Goal: Task Accomplishment & Management: Complete application form

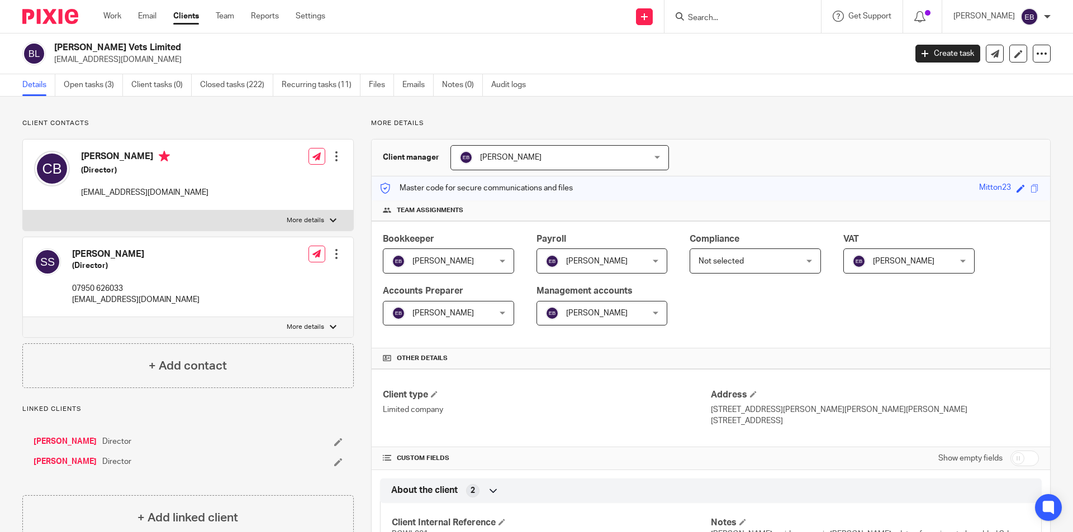
click at [97, 255] on h4 "[PERSON_NAME]" at bounding box center [135, 255] width 127 height 12
click at [65, 442] on link "[PERSON_NAME]" at bounding box center [65, 441] width 63 height 11
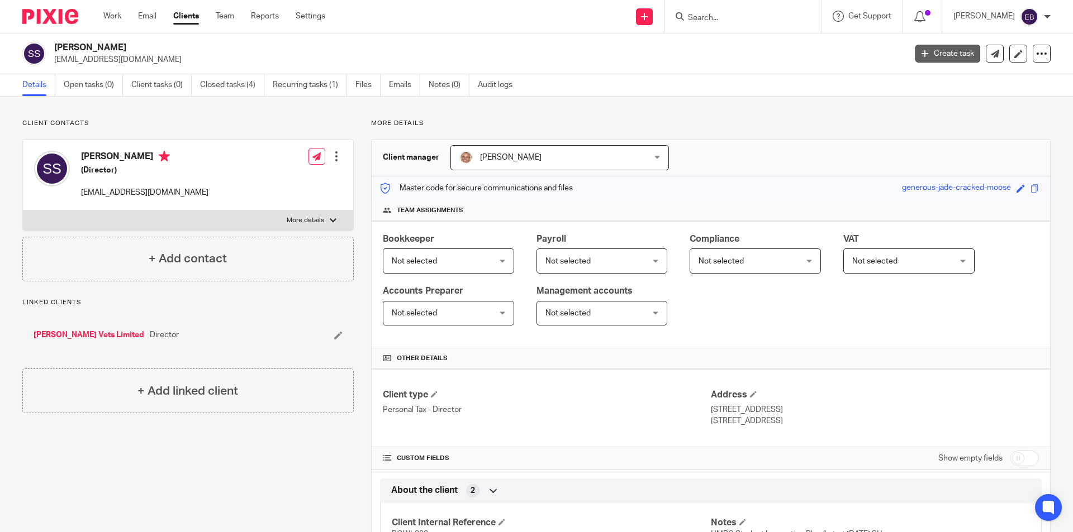
click at [945, 47] on link "Create task" at bounding box center [947, 54] width 65 height 18
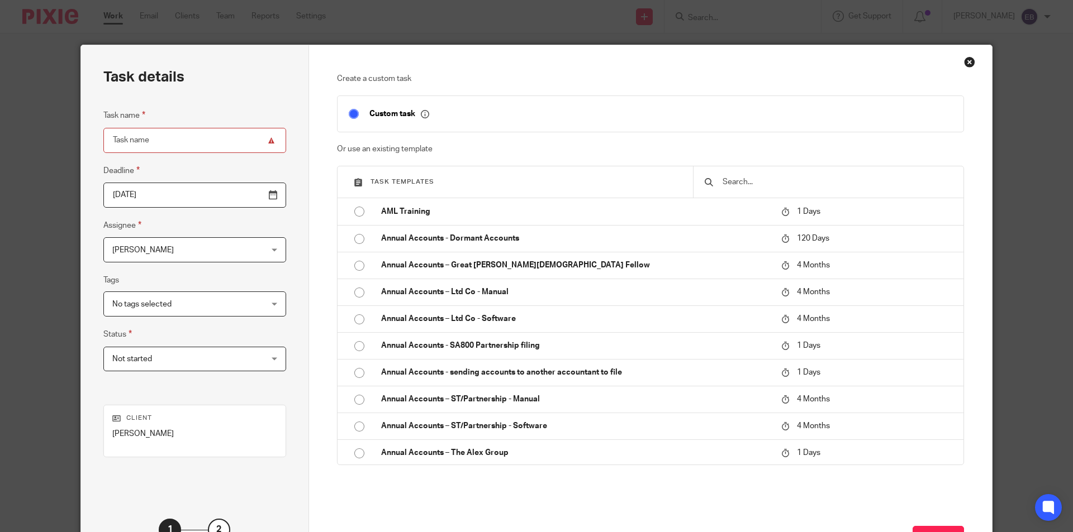
click at [777, 181] on input "text" at bounding box center [836, 182] width 231 height 12
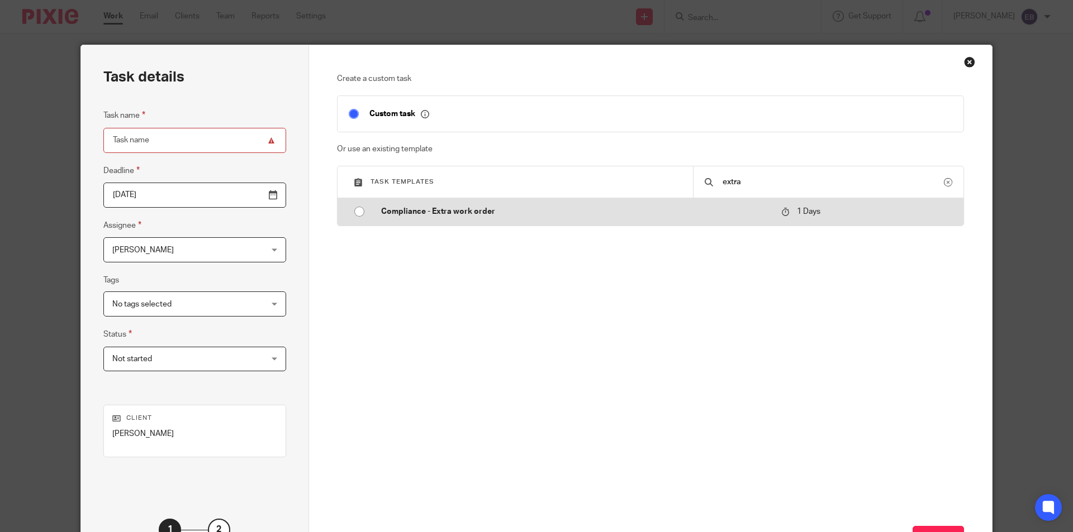
type input "extra"
click at [349, 211] on input "radio" at bounding box center [359, 211] width 21 height 21
type input "2025-08-13"
type input "Compliance - Extra work order"
checkbox input "false"
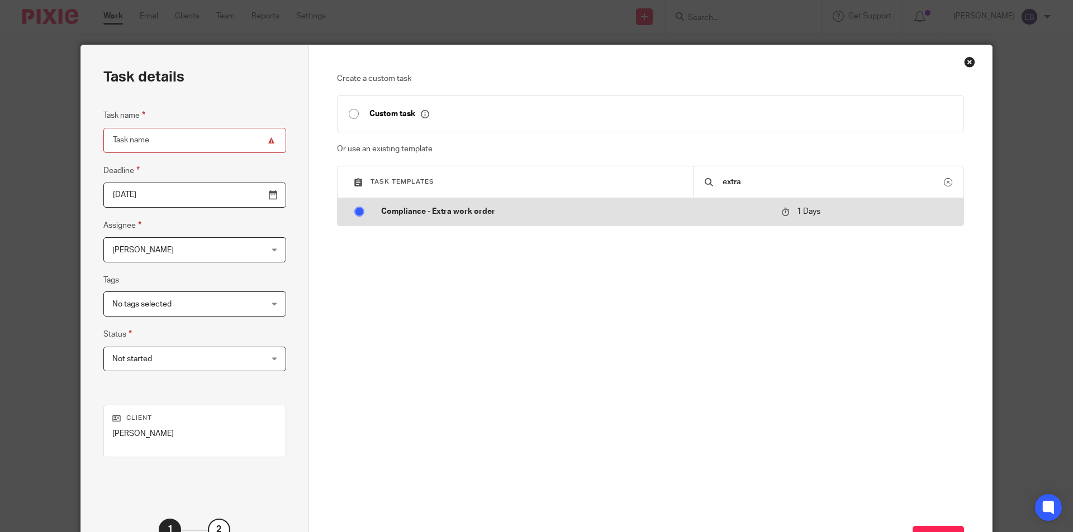
radio input "false"
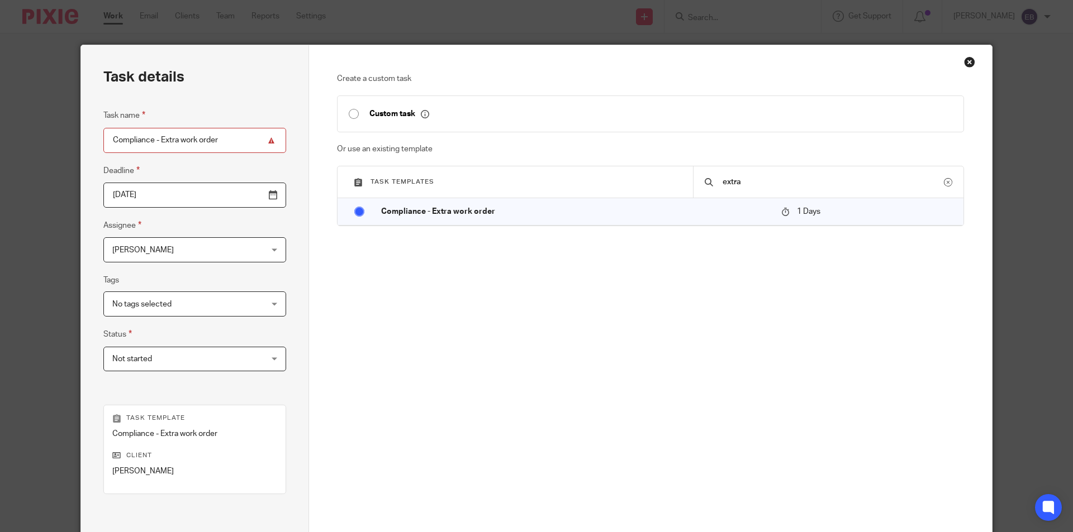
click at [425, 284] on div "Create a custom task Custom task Or use an existing template Task templates ext…" at bounding box center [650, 236] width 627 height 327
click at [209, 243] on span "[PERSON_NAME]" at bounding box center [181, 249] width 139 height 23
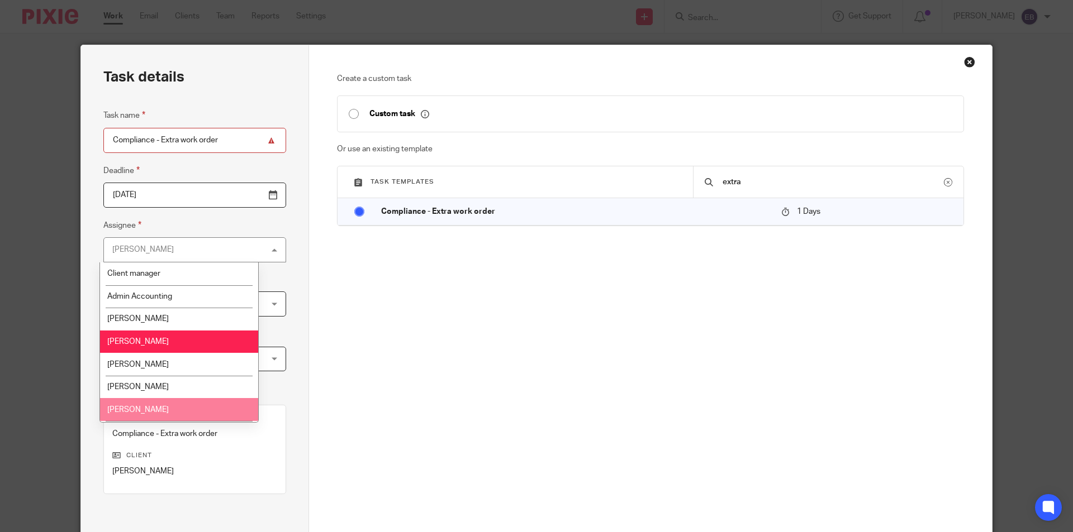
scroll to position [67, 0]
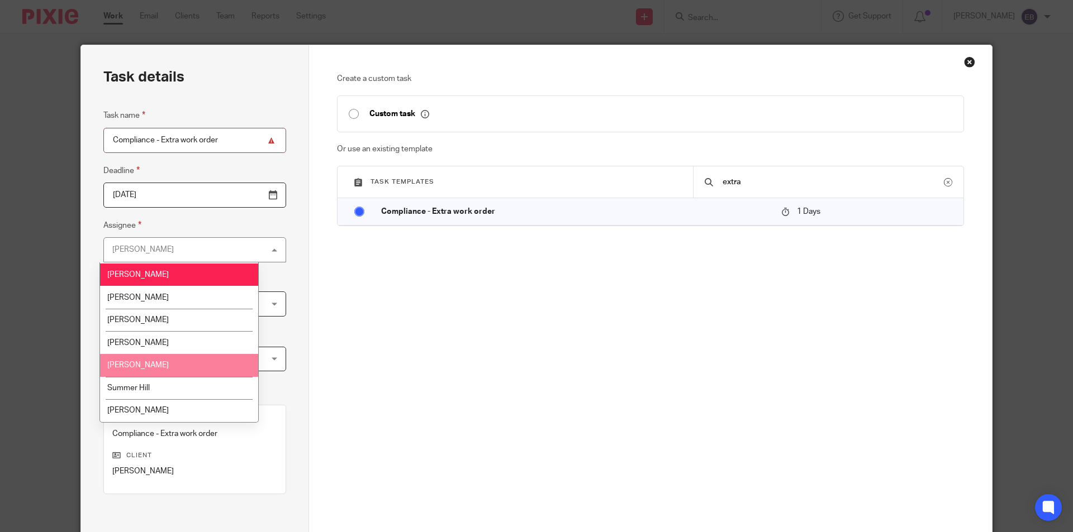
click at [159, 368] on li "[PERSON_NAME]" at bounding box center [179, 365] width 158 height 23
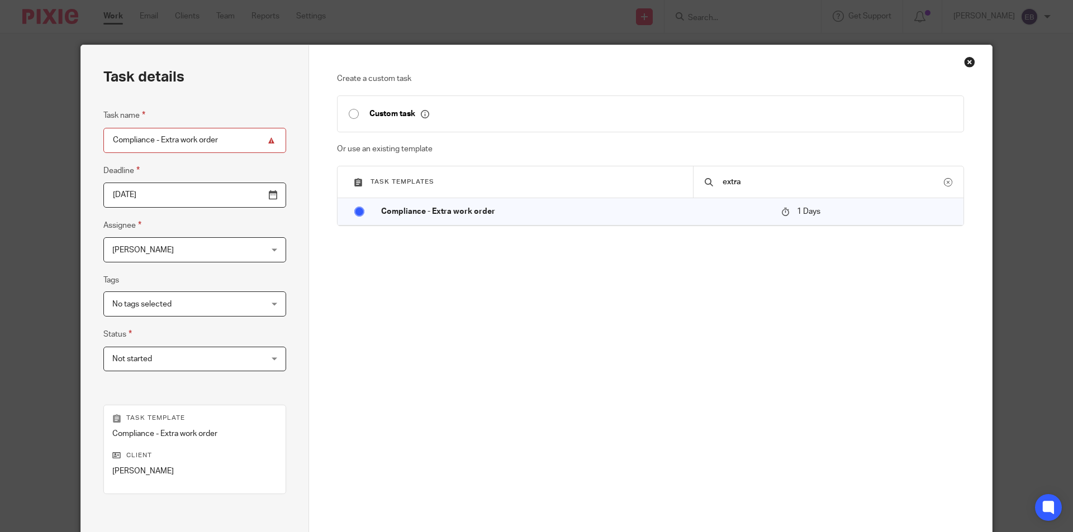
scroll to position [128, 0]
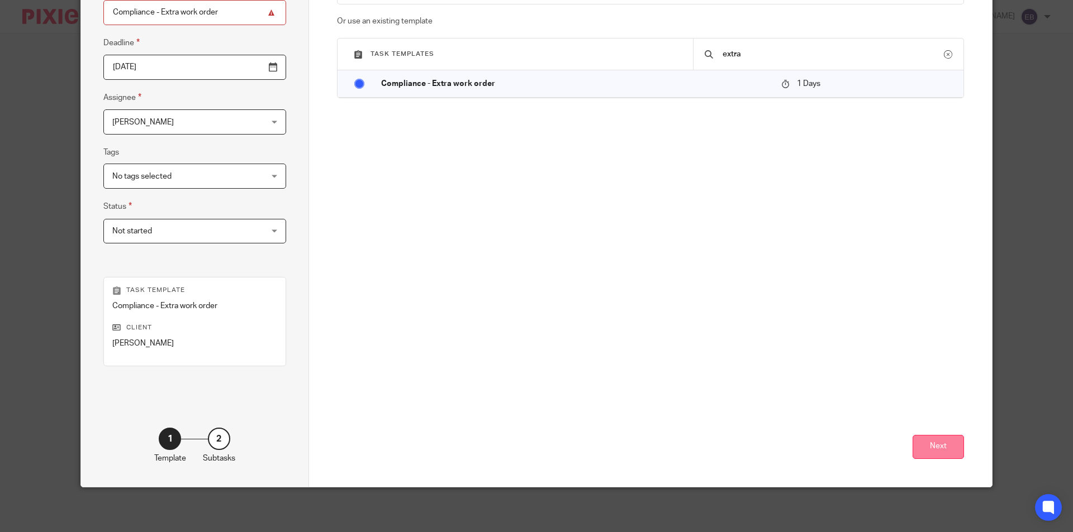
click at [945, 448] on button "Next" at bounding box center [937, 447] width 51 height 24
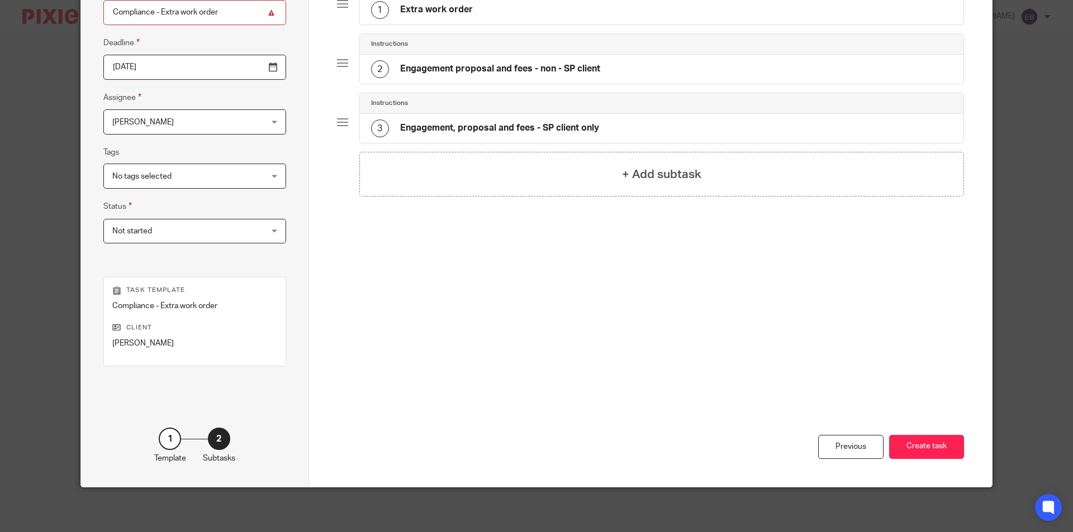
scroll to position [0, 0]
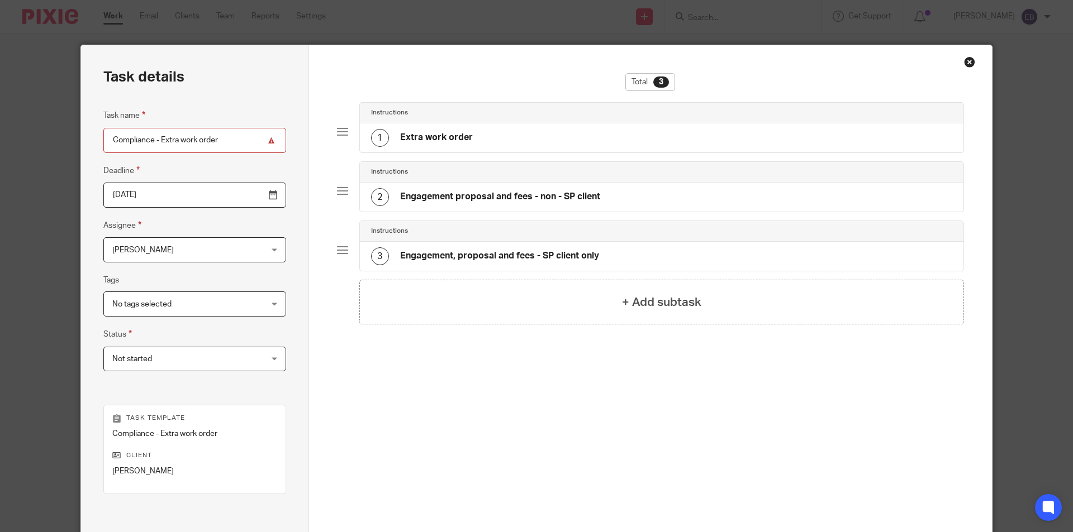
click at [441, 129] on div "1 Extra work order" at bounding box center [422, 138] width 102 height 18
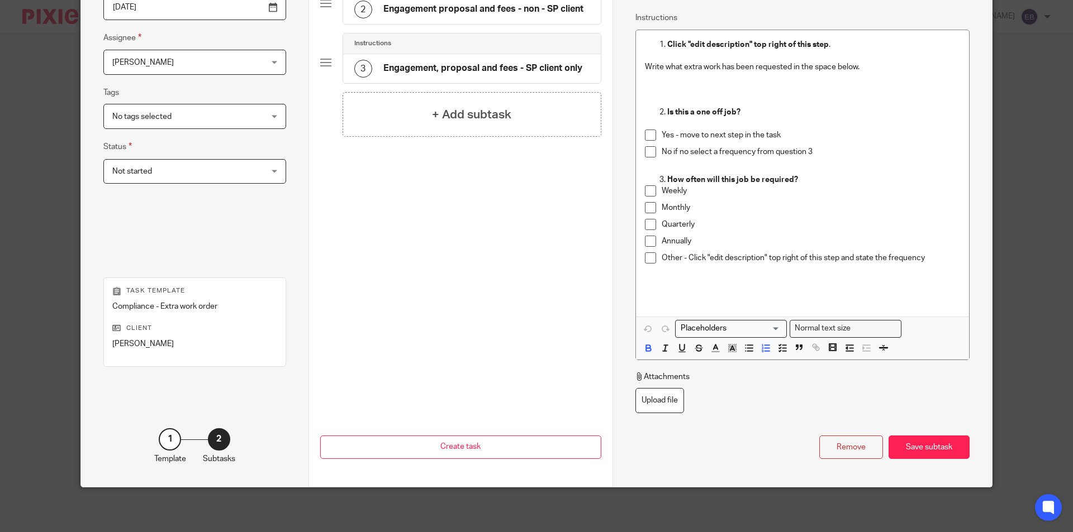
scroll to position [76, 0]
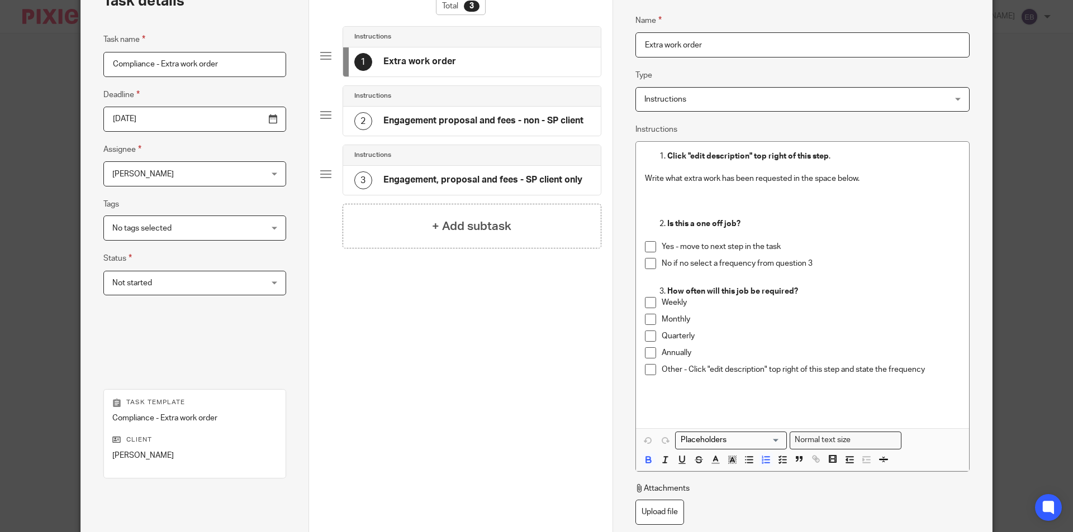
click at [646, 244] on span at bounding box center [650, 246] width 11 height 11
click at [662, 194] on p at bounding box center [802, 201] width 315 height 34
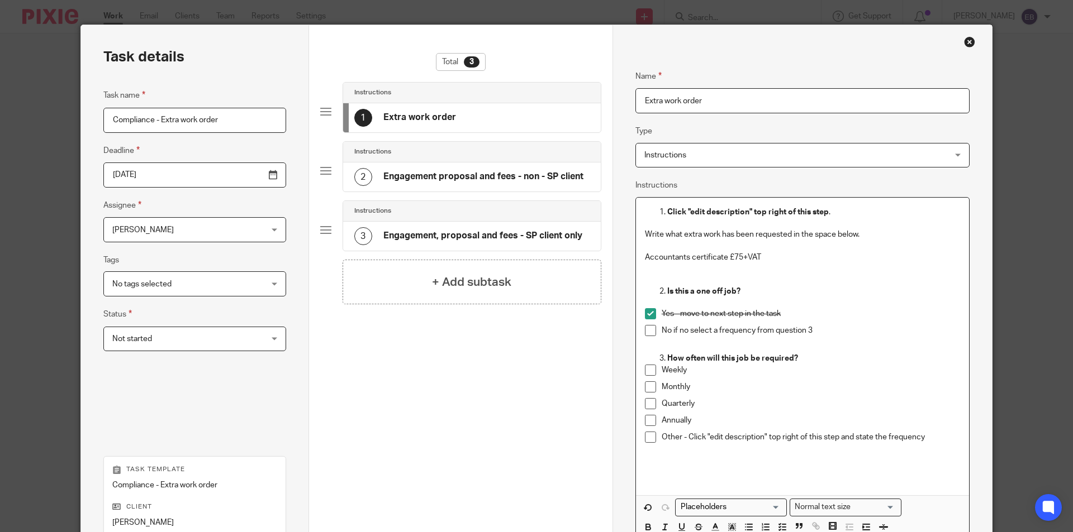
scroll to position [132, 0]
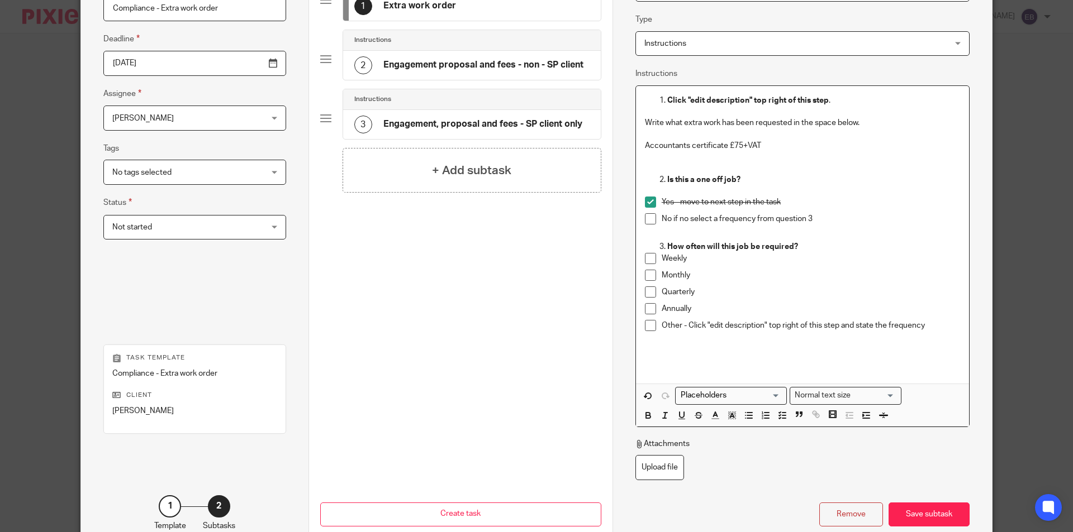
click at [925, 508] on div "Save subtask" at bounding box center [928, 515] width 81 height 24
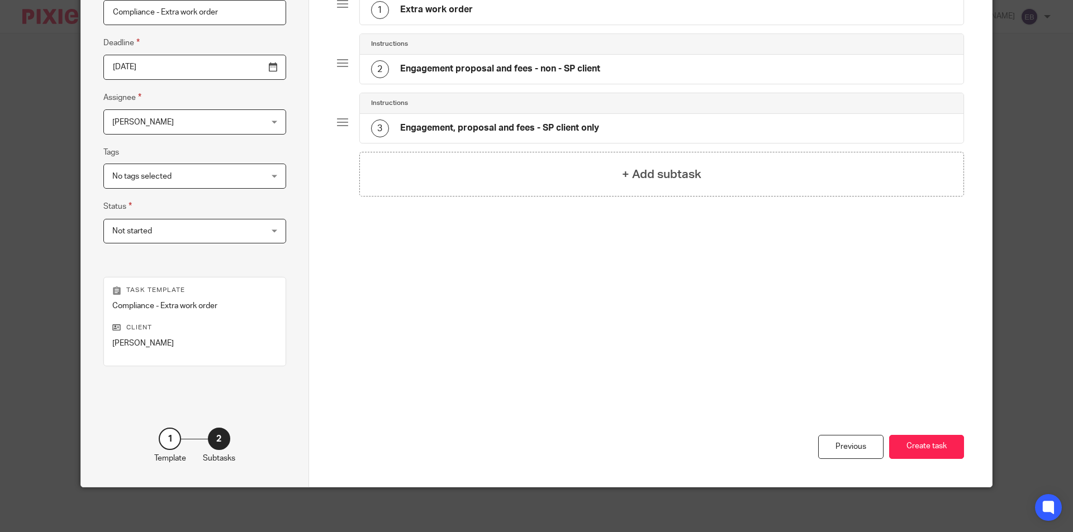
scroll to position [128, 0]
click at [955, 440] on button "Create task" at bounding box center [926, 447] width 75 height 24
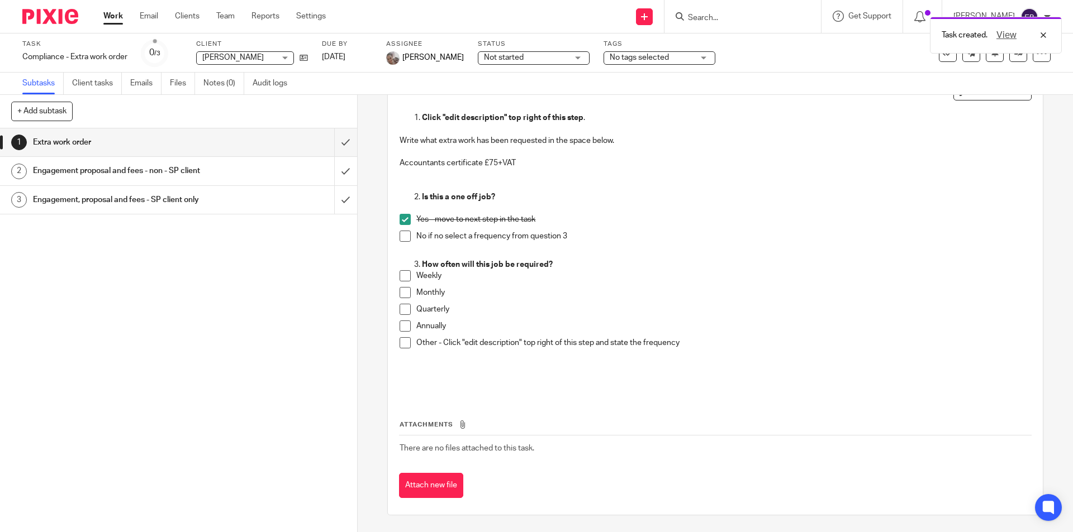
scroll to position [20, 0]
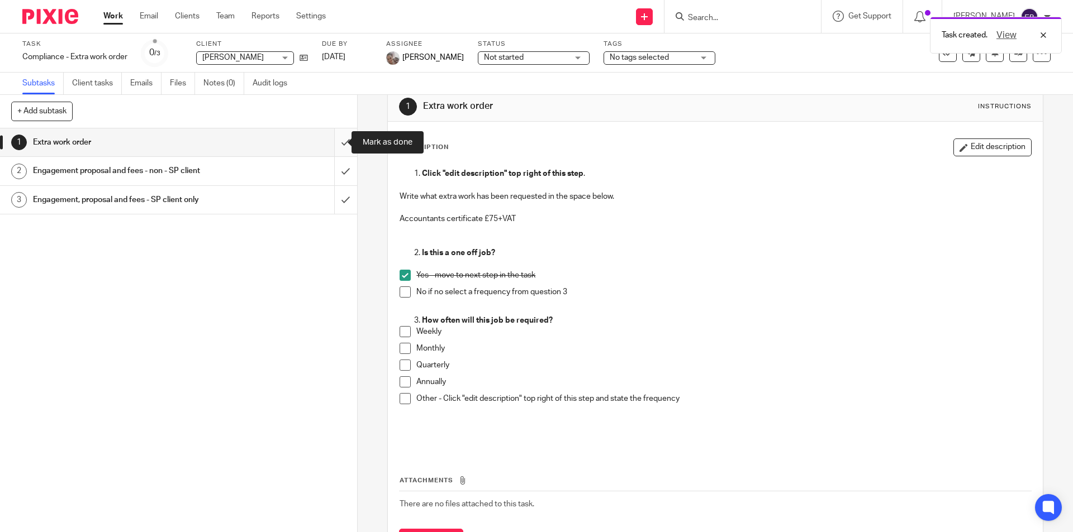
click at [332, 142] on input "submit" at bounding box center [178, 142] width 357 height 28
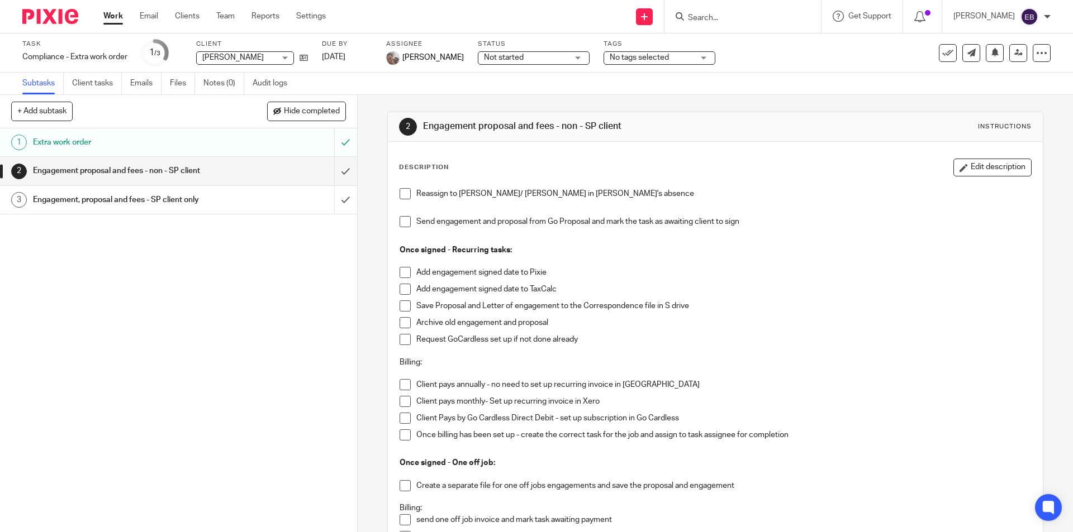
click at [116, 21] on link "Work" at bounding box center [113, 16] width 20 height 11
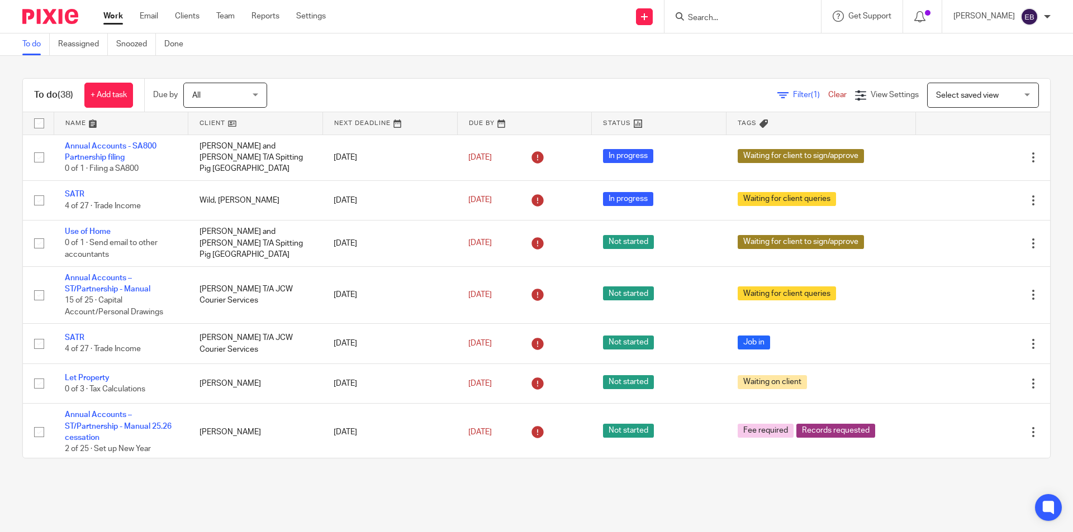
click at [718, 17] on input "Search" at bounding box center [737, 18] width 101 height 10
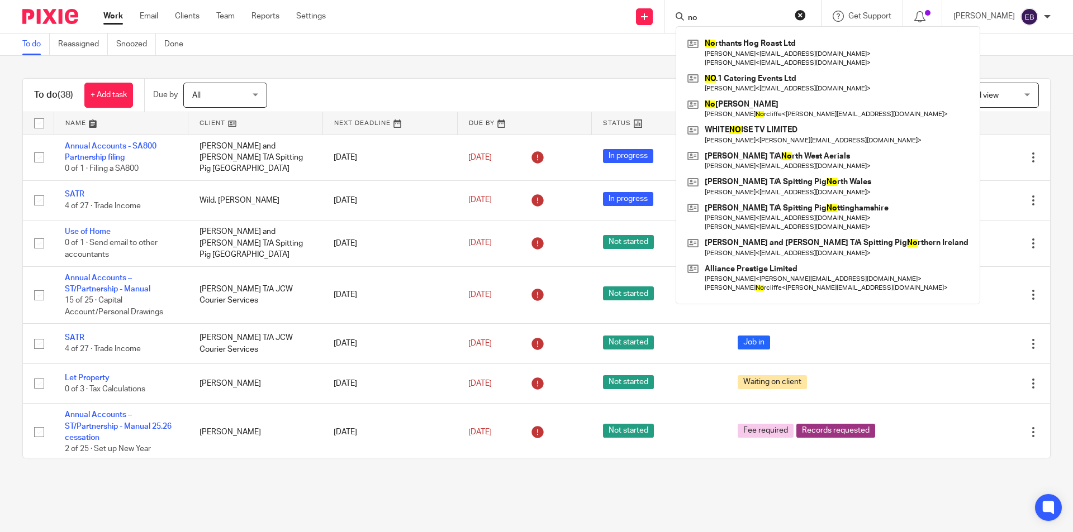
type input "n"
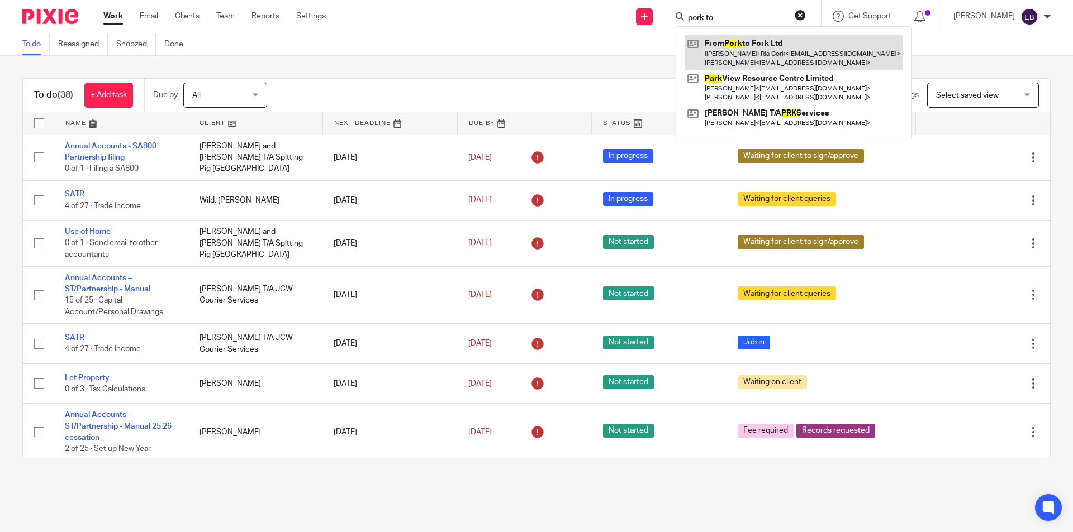
type input "pork to"
click at [740, 39] on link at bounding box center [793, 52] width 218 height 35
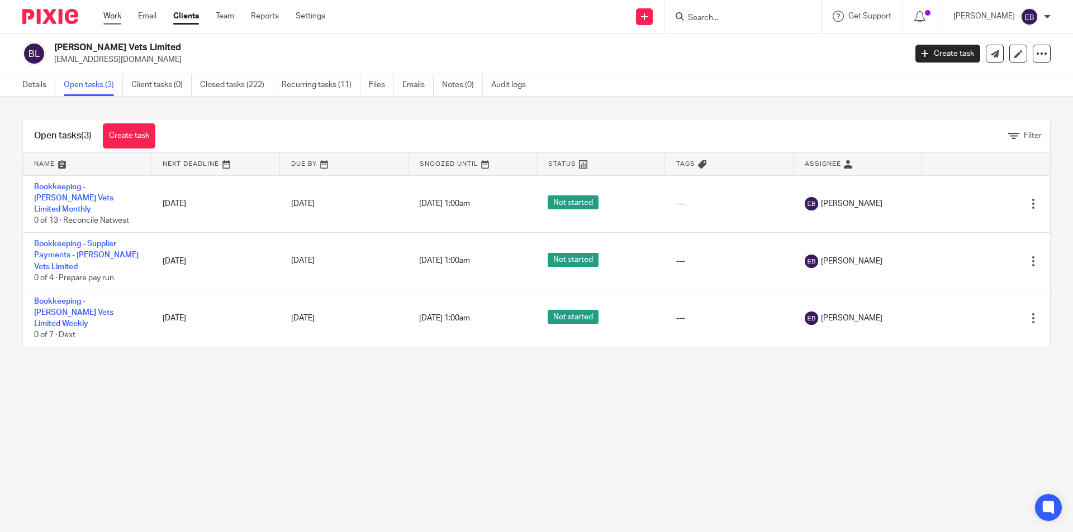
click at [116, 12] on link "Work" at bounding box center [112, 16] width 18 height 11
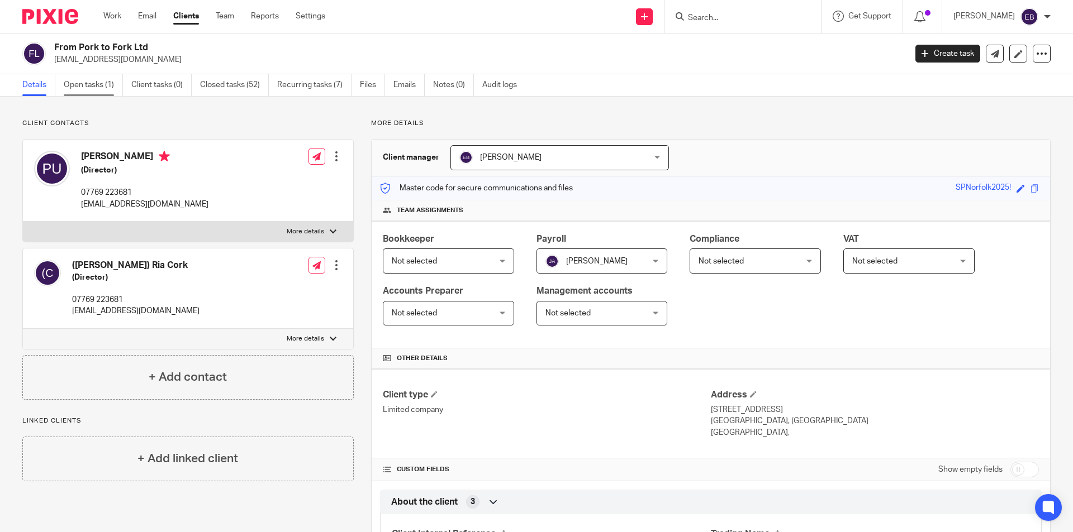
click at [104, 88] on link "Open tasks (1)" at bounding box center [93, 85] width 59 height 22
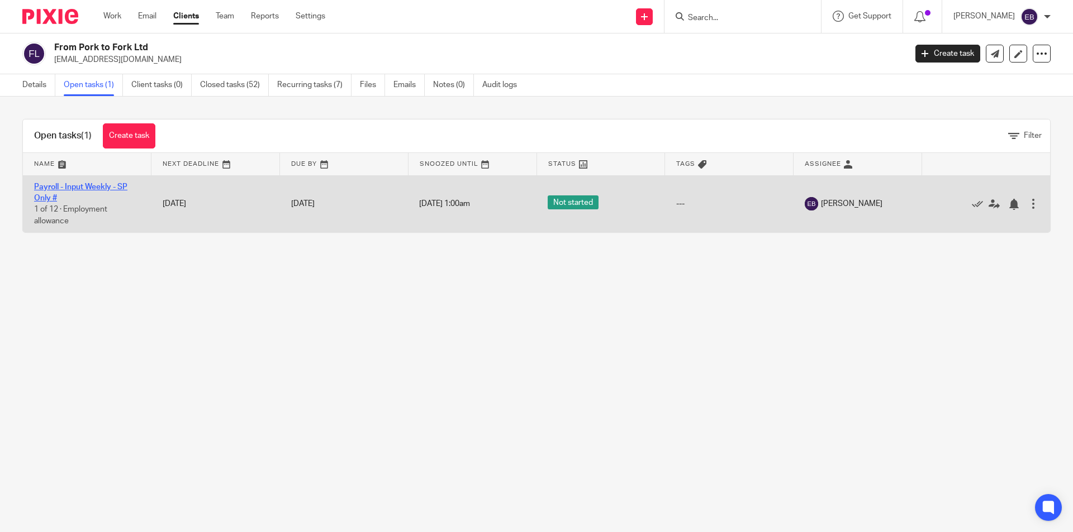
click at [65, 187] on link "Payroll - Input Weekly - SP Only #" at bounding box center [80, 192] width 93 height 19
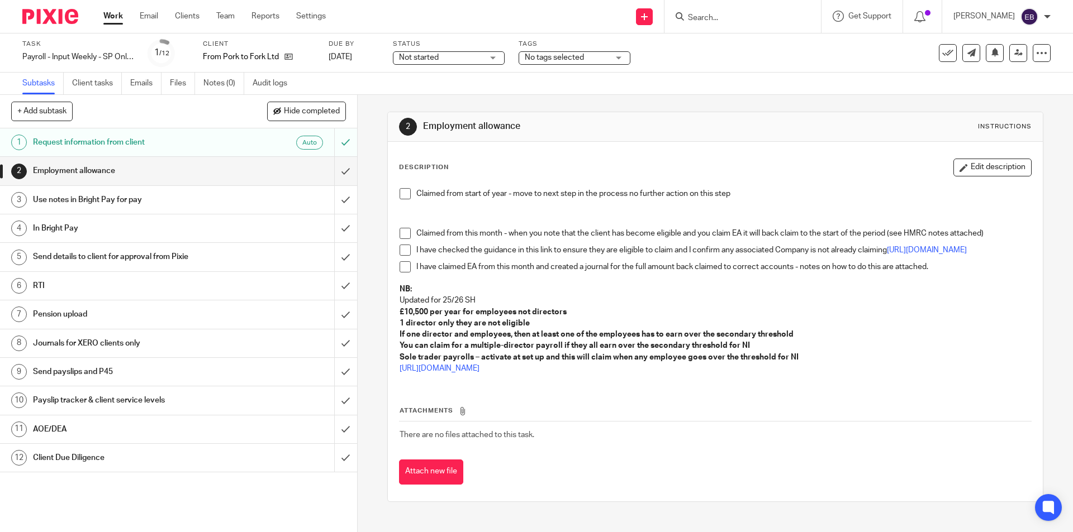
click at [399, 248] on span at bounding box center [404, 250] width 11 height 11
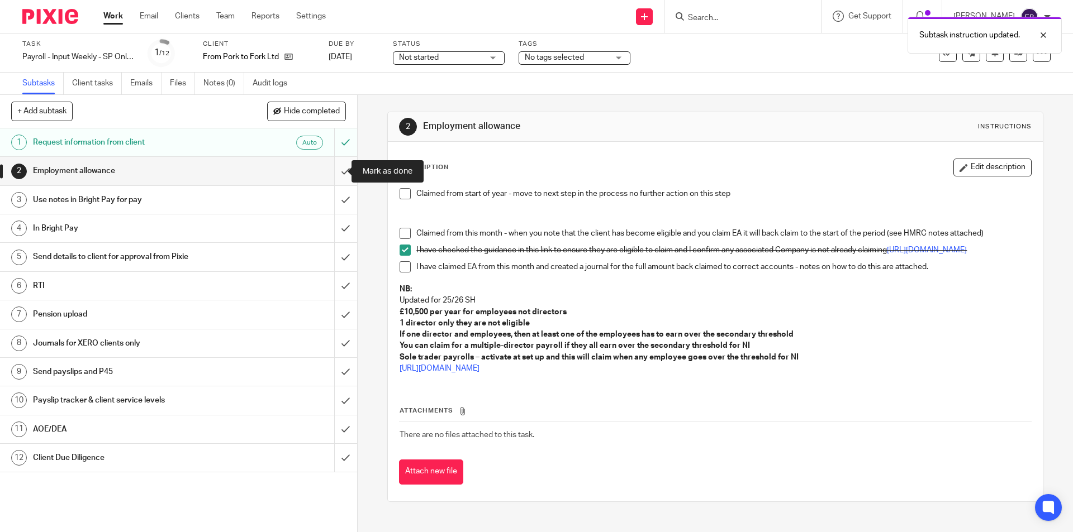
click at [331, 170] on input "submit" at bounding box center [178, 171] width 357 height 28
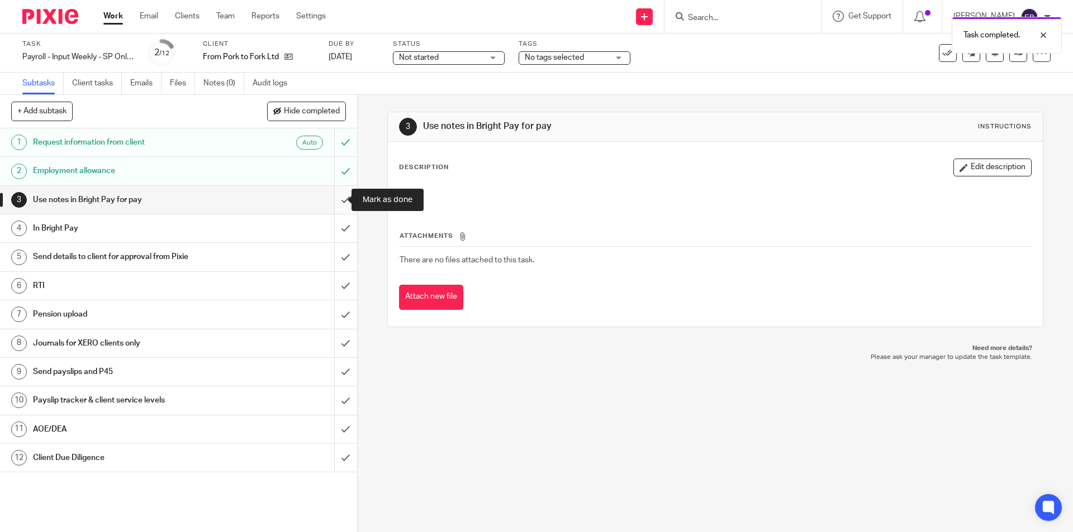
click at [334, 205] on input "submit" at bounding box center [178, 200] width 357 height 28
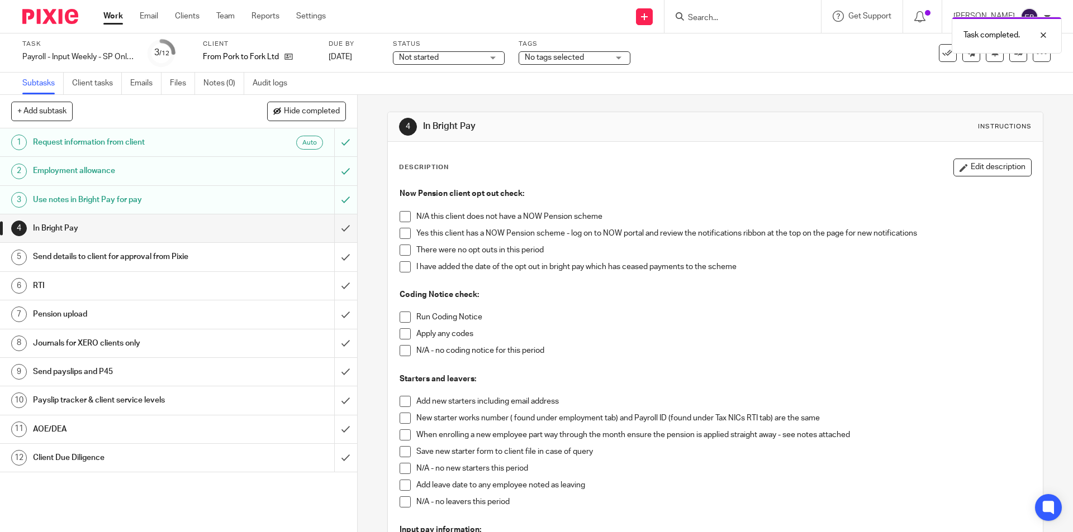
click at [399, 233] on span at bounding box center [404, 233] width 11 height 11
click at [400, 250] on span at bounding box center [404, 250] width 11 height 11
click at [399, 318] on span at bounding box center [404, 317] width 11 height 11
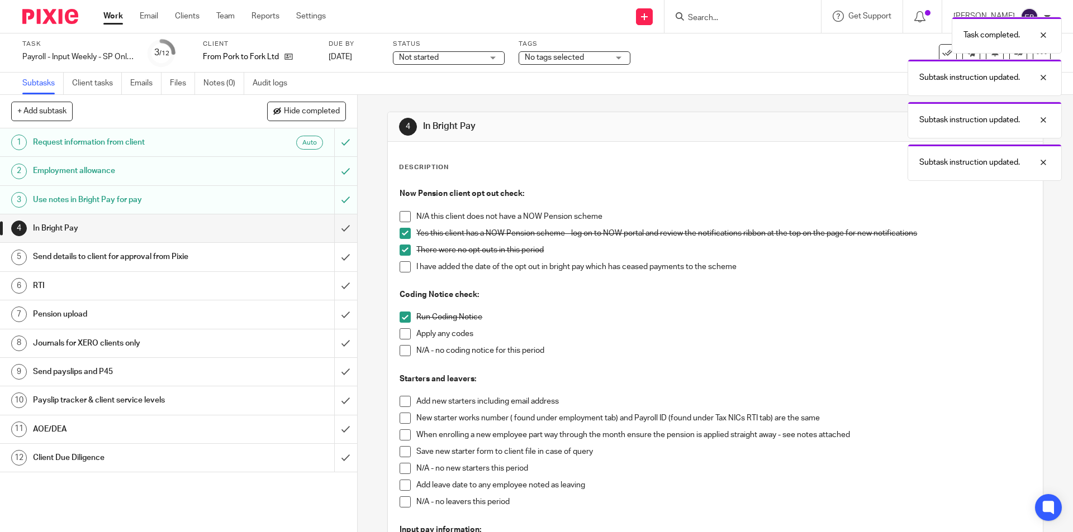
click at [403, 354] on span at bounding box center [404, 350] width 11 height 11
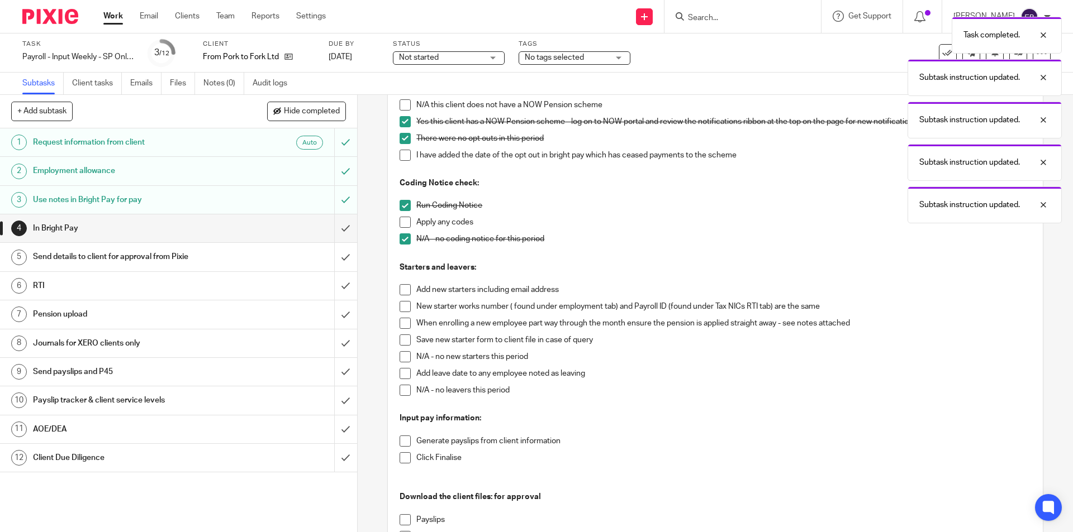
click at [403, 358] on span at bounding box center [404, 356] width 11 height 11
click at [402, 394] on span at bounding box center [404, 390] width 11 height 11
click at [407, 460] on span at bounding box center [404, 457] width 11 height 11
click at [404, 441] on span at bounding box center [404, 441] width 11 height 11
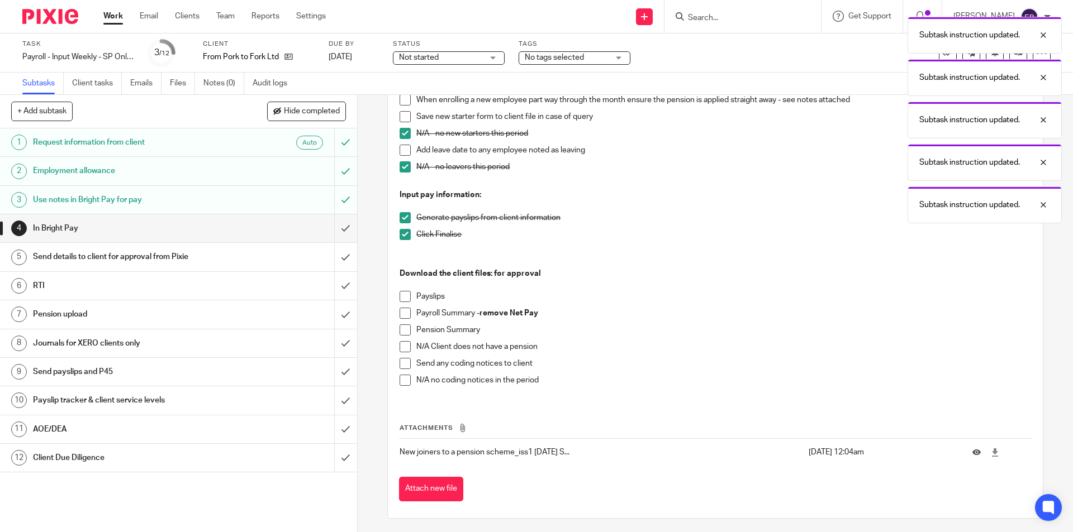
click at [400, 294] on span at bounding box center [404, 296] width 11 height 11
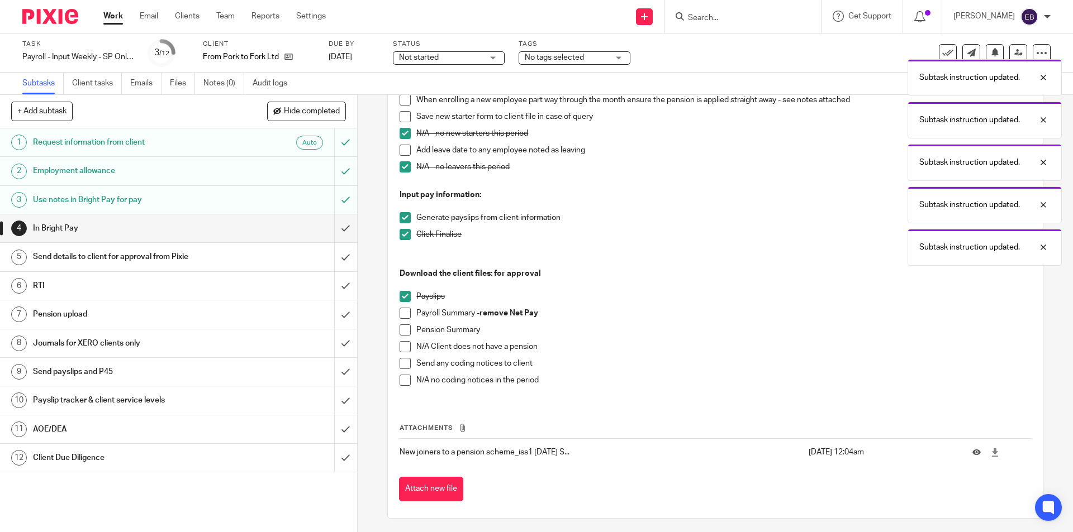
click at [399, 311] on span at bounding box center [404, 313] width 11 height 11
click at [399, 328] on span at bounding box center [404, 330] width 11 height 11
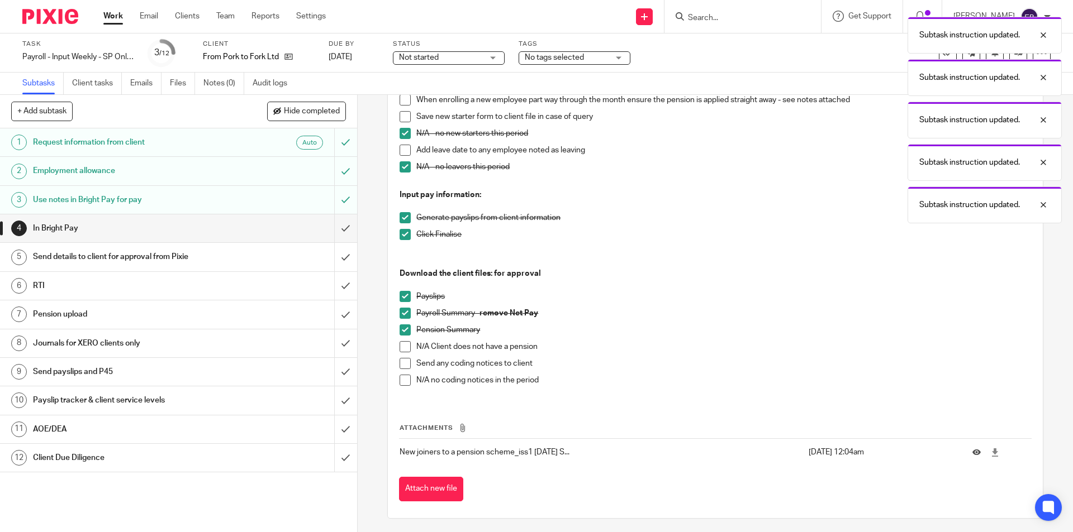
click at [401, 378] on span at bounding box center [404, 380] width 11 height 11
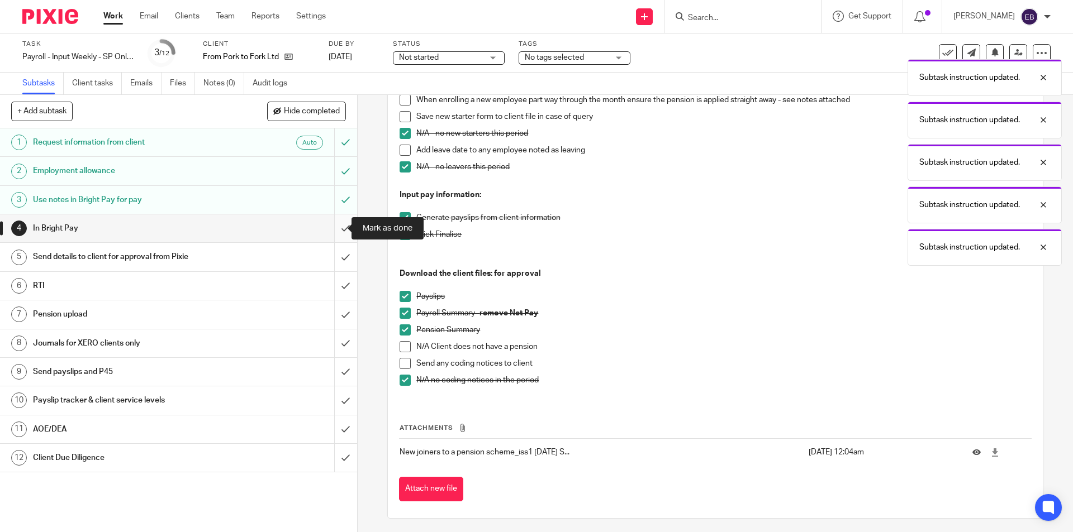
click at [333, 237] on input "submit" at bounding box center [178, 229] width 357 height 28
